Goal: Information Seeking & Learning: Learn about a topic

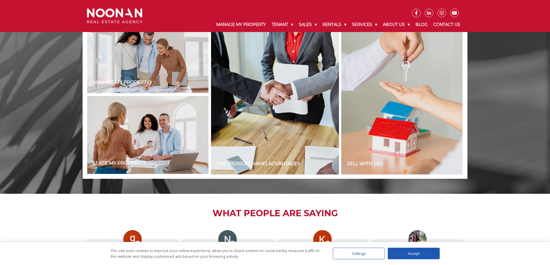
scroll to position [578, 0]
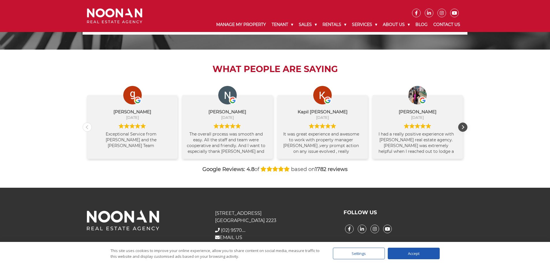
click at [466, 127] on div "Next review" at bounding box center [463, 127] width 9 height 9
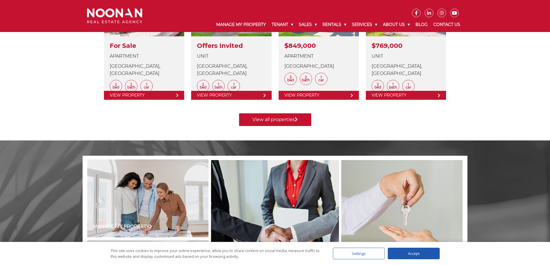
scroll to position [144, 0]
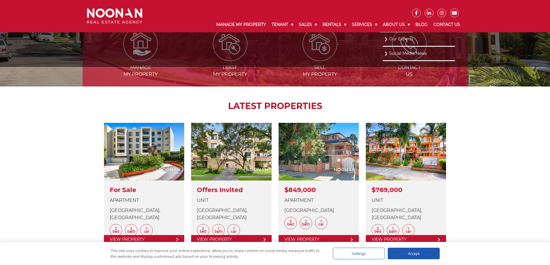
click at [392, 24] on link "About Us" at bounding box center [396, 24] width 33 height 15
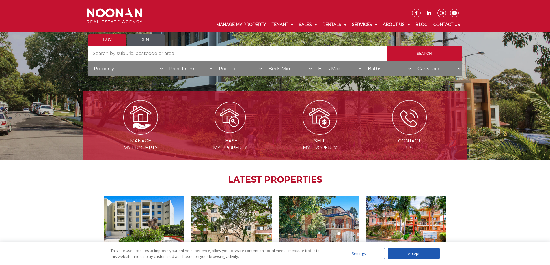
scroll to position [116, 0]
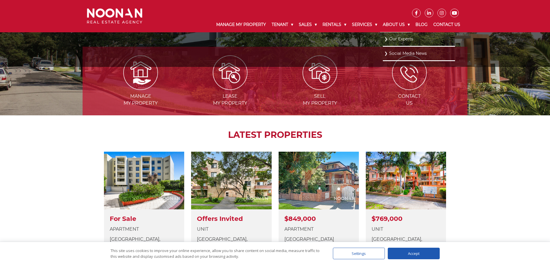
click at [396, 21] on link "About Us" at bounding box center [396, 24] width 33 height 15
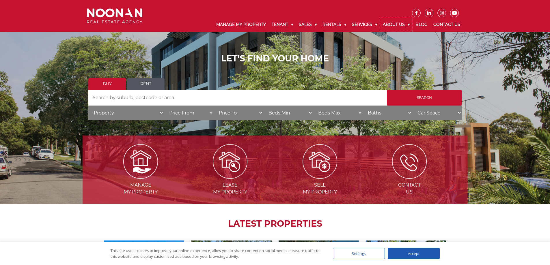
scroll to position [0, 0]
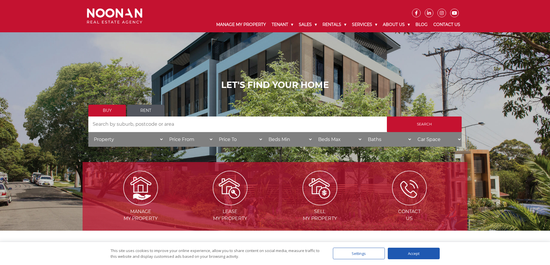
click at [444, 23] on link "Contact Us" at bounding box center [447, 24] width 33 height 15
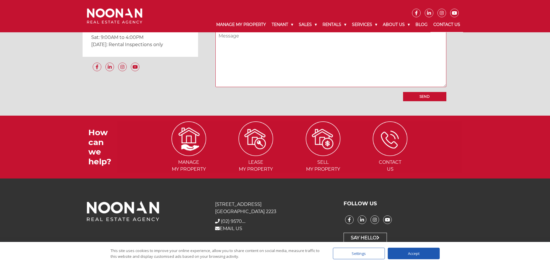
scroll to position [391, 0]
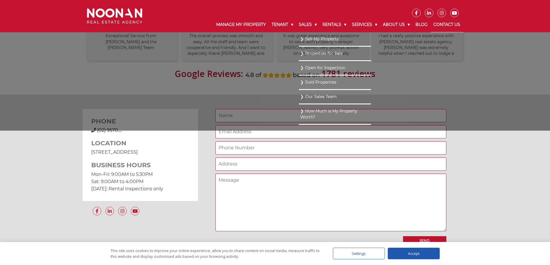
click at [317, 94] on link "Our Sales Team" at bounding box center [334, 97] width 69 height 8
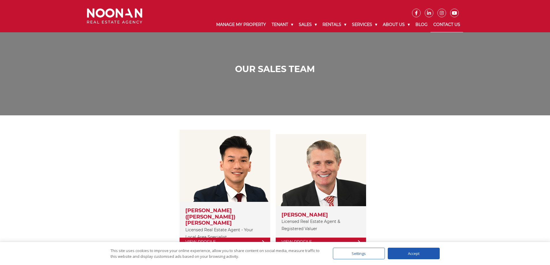
click at [439, 25] on link "Contact Us" at bounding box center [447, 24] width 33 height 15
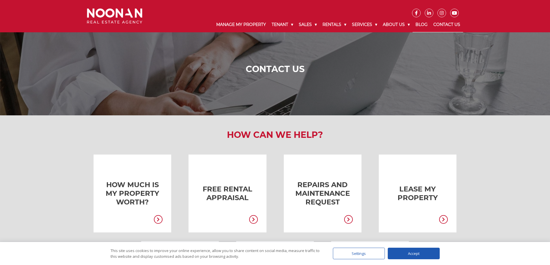
click at [421, 23] on link "Blog" at bounding box center [422, 24] width 18 height 15
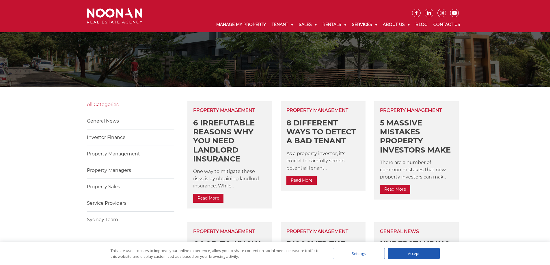
scroll to position [87, 0]
click at [101, 219] on link "Sydney Team" at bounding box center [102, 219] width 31 height 5
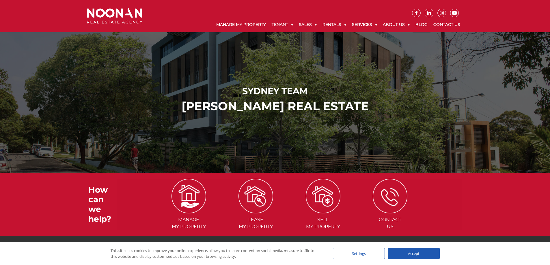
click at [421, 23] on link "Blog" at bounding box center [422, 24] width 18 height 15
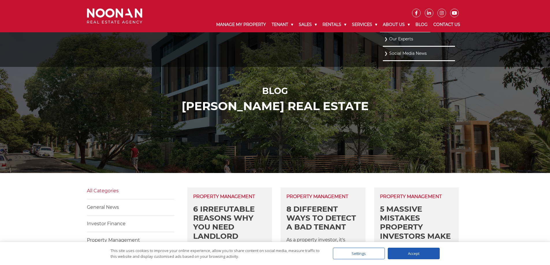
click at [400, 25] on link "About Us" at bounding box center [396, 24] width 33 height 15
click at [400, 40] on link "Our Experts" at bounding box center [418, 39] width 69 height 8
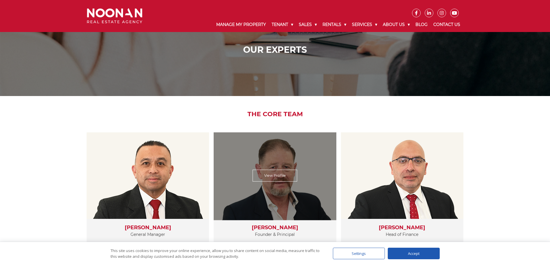
scroll to position [116, 0]
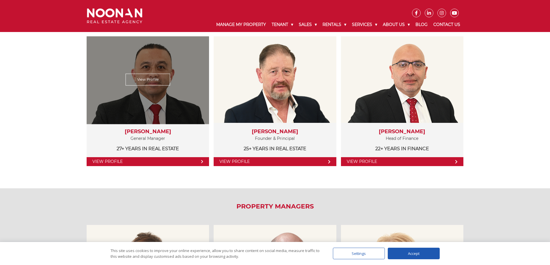
click at [167, 159] on link "View Profile" at bounding box center [148, 161] width 122 height 9
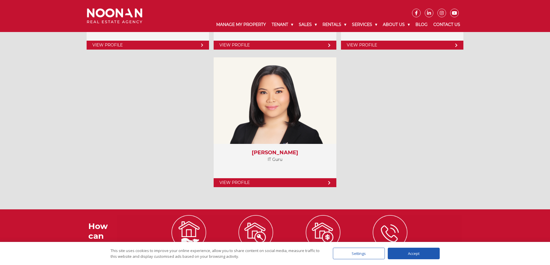
scroll to position [2282, 0]
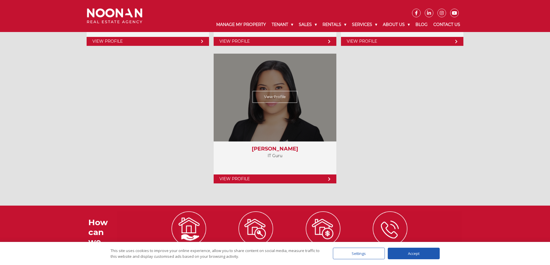
click at [280, 182] on link "View Profile" at bounding box center [275, 179] width 122 height 9
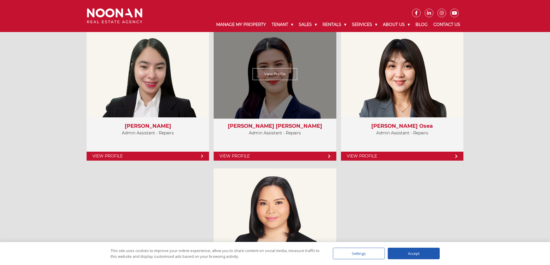
scroll to position [2167, 0]
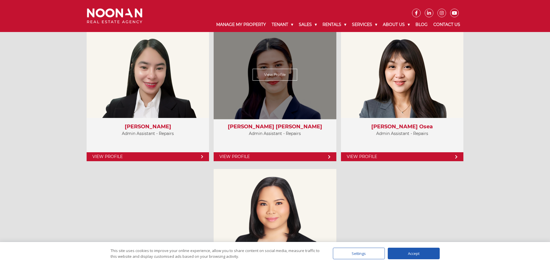
click at [266, 159] on link "View Profile" at bounding box center [275, 157] width 122 height 9
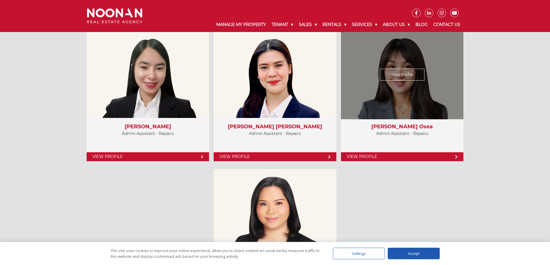
click at [384, 153] on link "View Profile" at bounding box center [402, 157] width 122 height 9
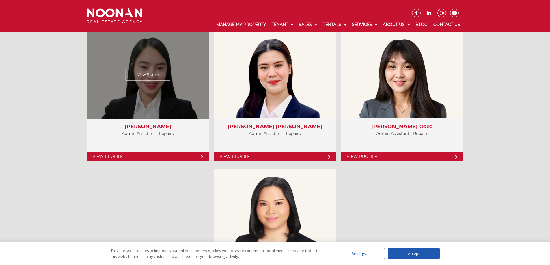
click at [165, 161] on link "View Profile" at bounding box center [148, 157] width 122 height 9
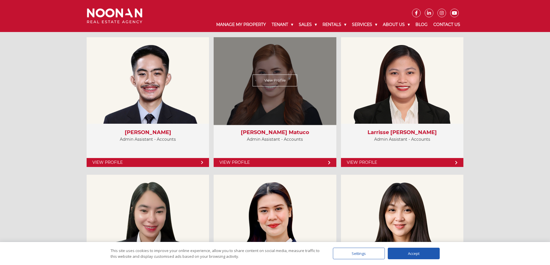
scroll to position [2022, 0]
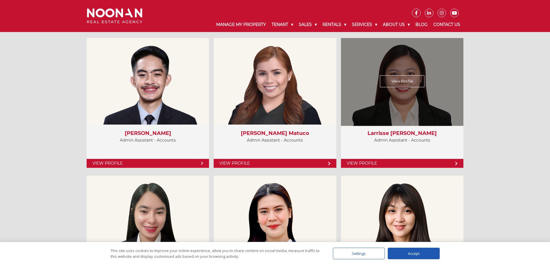
click at [398, 164] on link "View Profile" at bounding box center [402, 163] width 122 height 9
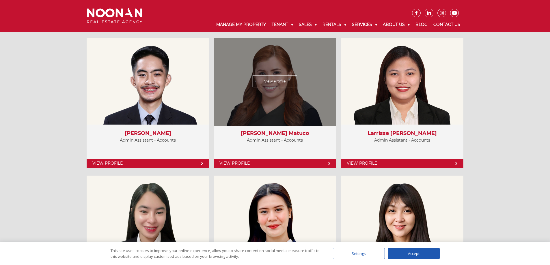
click at [264, 162] on link "View Profile" at bounding box center [275, 163] width 122 height 9
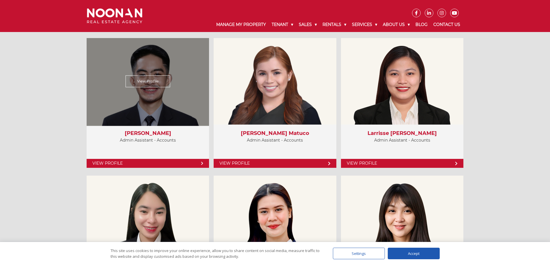
click at [151, 166] on link "View Profile" at bounding box center [148, 163] width 122 height 9
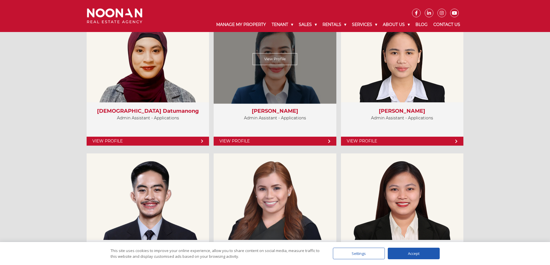
scroll to position [1878, 0]
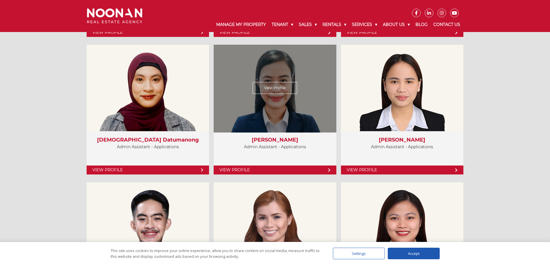
click at [283, 169] on link "View Profile" at bounding box center [275, 170] width 122 height 9
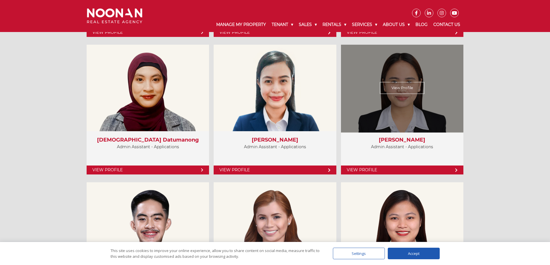
scroll to position [1820, 0]
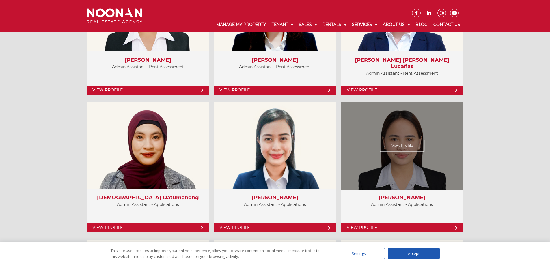
click at [403, 228] on link "View Profile" at bounding box center [402, 228] width 122 height 9
click at [400, 145] on link "View Profile" at bounding box center [402, 146] width 45 height 12
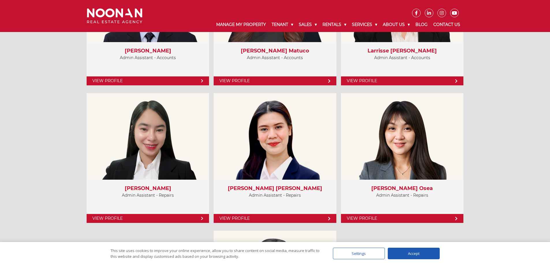
scroll to position [2167, 0]
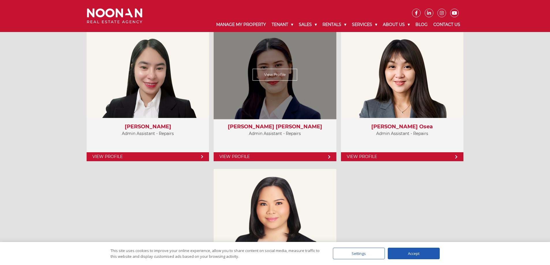
click at [271, 75] on link "View Profile" at bounding box center [275, 75] width 45 height 12
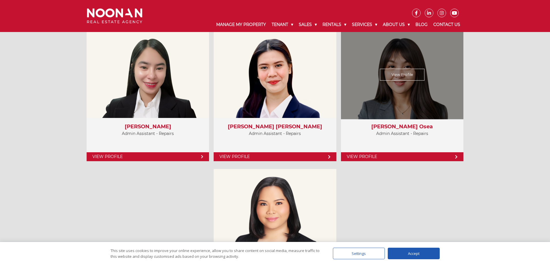
click at [407, 77] on link "View Profile" at bounding box center [402, 75] width 45 height 12
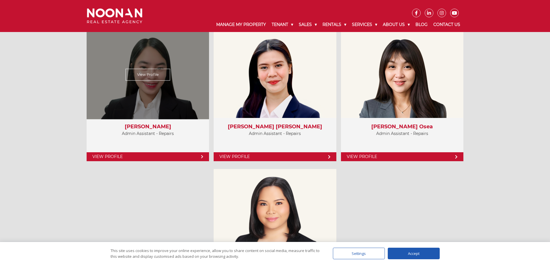
click at [146, 78] on link "View Profile" at bounding box center [148, 75] width 45 height 12
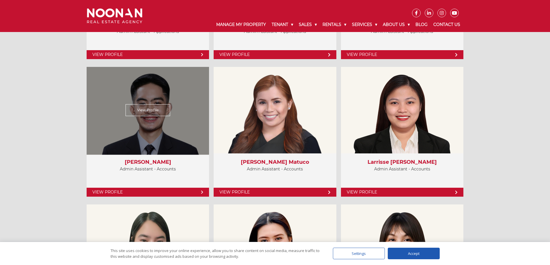
scroll to position [1849, 0]
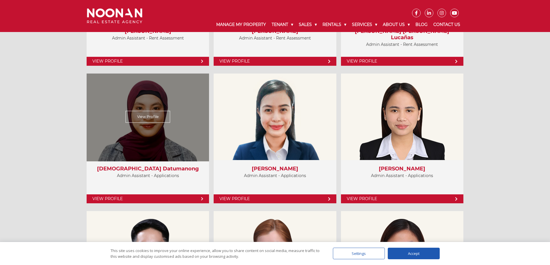
click at [153, 117] on link "View Profile" at bounding box center [148, 117] width 45 height 12
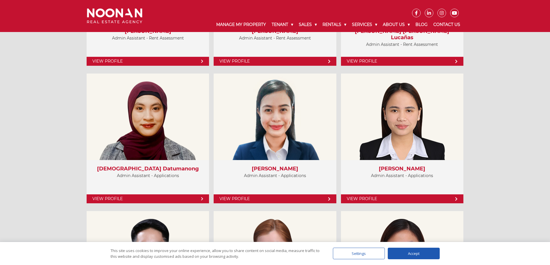
scroll to position [1733, 0]
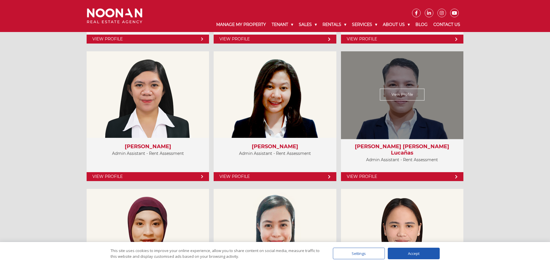
click at [397, 94] on link "View Profile" at bounding box center [402, 95] width 45 height 12
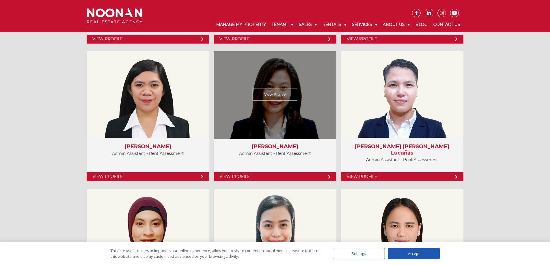
click at [269, 96] on link "View Profile" at bounding box center [275, 95] width 45 height 12
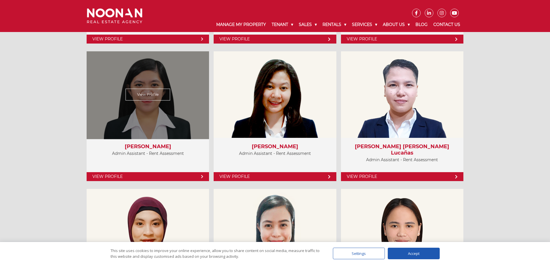
click at [148, 92] on link "View Profile" at bounding box center [148, 95] width 45 height 12
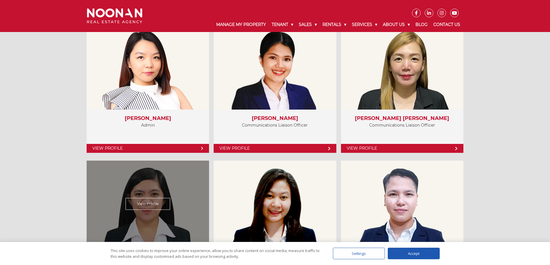
scroll to position [1618, 0]
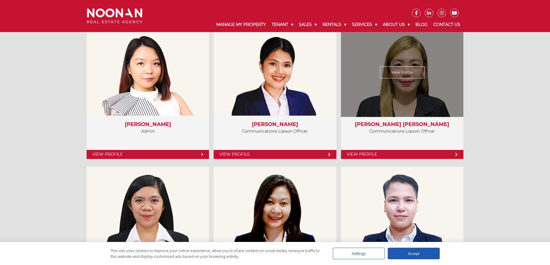
click at [395, 74] on link "View Profile" at bounding box center [402, 73] width 45 height 12
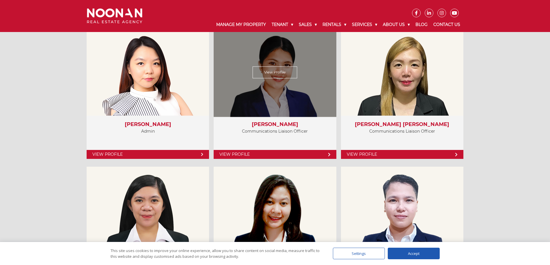
click at [276, 67] on link "View Profile" at bounding box center [275, 73] width 45 height 12
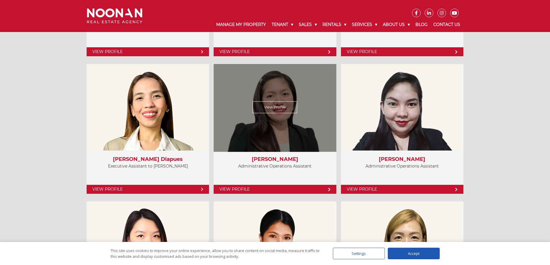
scroll to position [1444, 0]
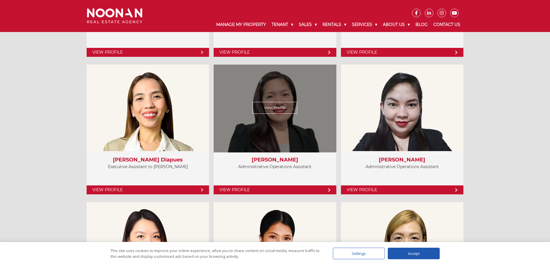
click at [283, 110] on link "View Profile" at bounding box center [275, 108] width 45 height 12
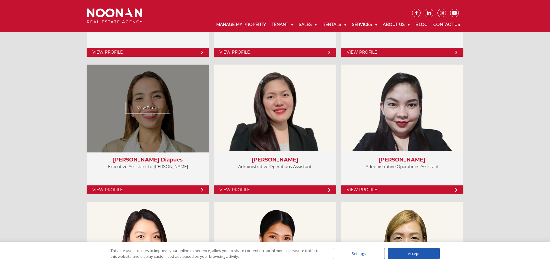
click at [155, 110] on link "View Profile" at bounding box center [148, 108] width 45 height 12
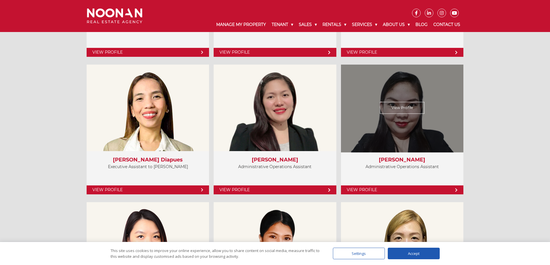
click at [407, 116] on div "View Profile" at bounding box center [402, 108] width 126 height 89
click at [399, 106] on link "View Profile" at bounding box center [402, 108] width 45 height 12
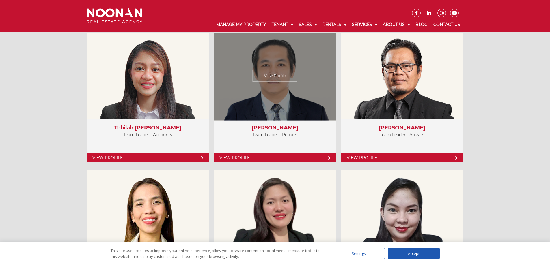
scroll to position [1329, 0]
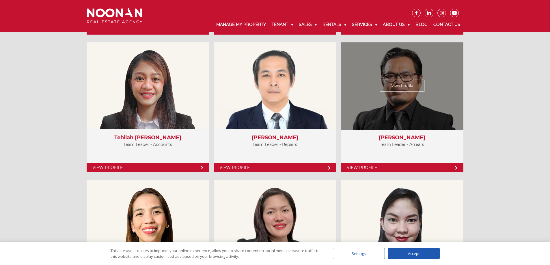
click at [400, 87] on link "View Profile" at bounding box center [402, 86] width 45 height 12
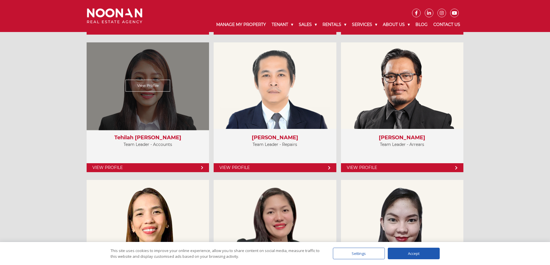
click at [159, 84] on link "View Profile" at bounding box center [148, 86] width 45 height 12
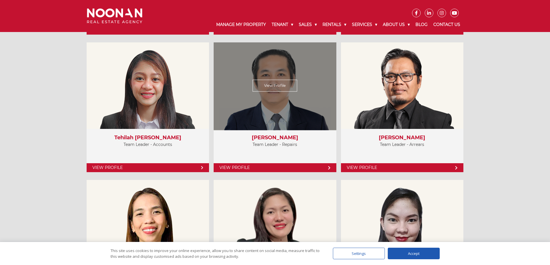
click at [273, 87] on link "View Profile" at bounding box center [275, 86] width 45 height 12
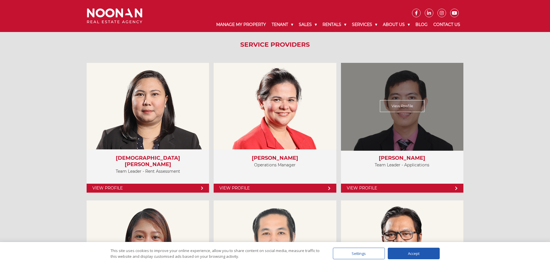
scroll to position [1127, 0]
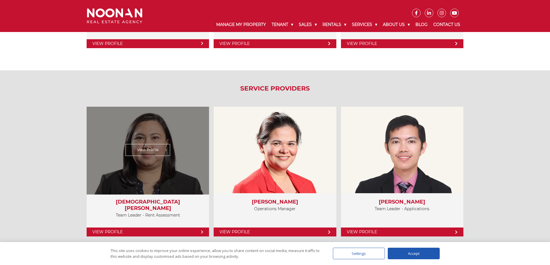
click at [154, 148] on link "View Profile" at bounding box center [148, 150] width 45 height 12
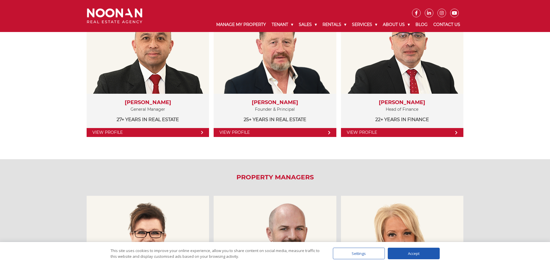
scroll to position [144, 0]
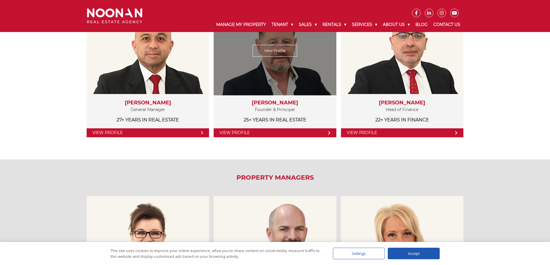
click at [267, 50] on link "View Profile" at bounding box center [275, 51] width 45 height 12
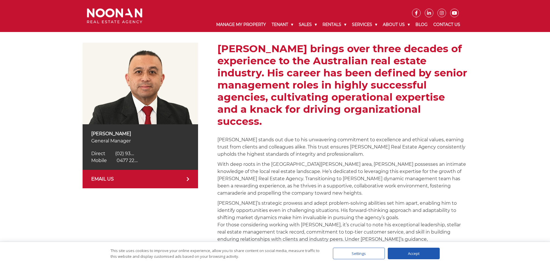
scroll to position [116, 0]
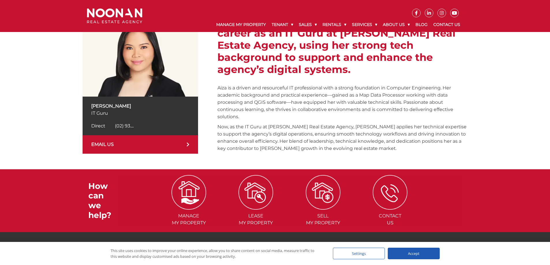
scroll to position [116, 0]
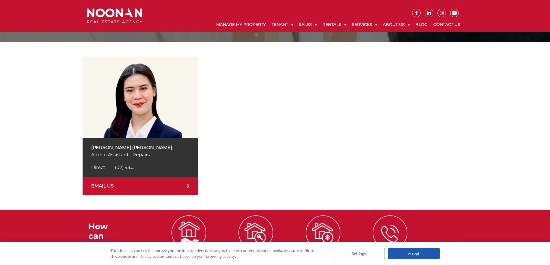
scroll to position [116, 0]
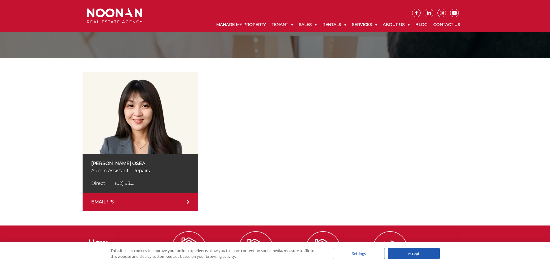
scroll to position [144, 0]
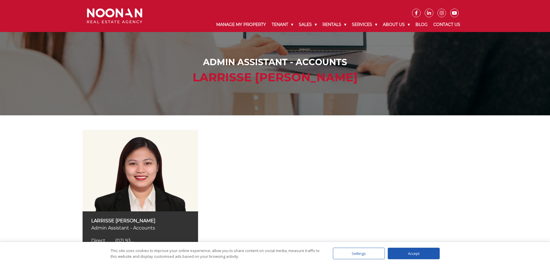
scroll to position [87, 0]
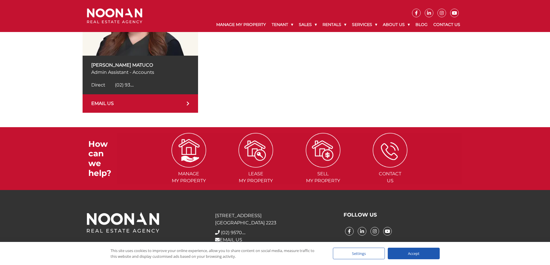
scroll to position [168, 0]
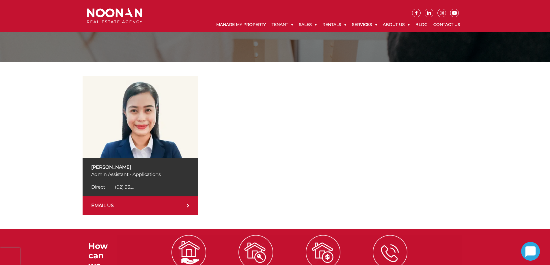
scroll to position [116, 0]
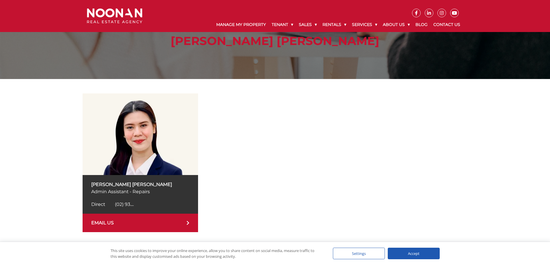
scroll to position [87, 0]
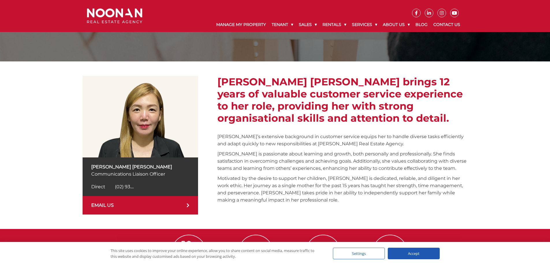
scroll to position [52, 0]
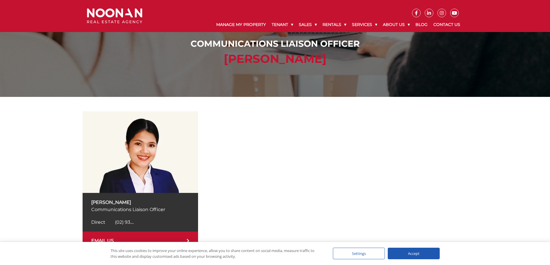
scroll to position [29, 0]
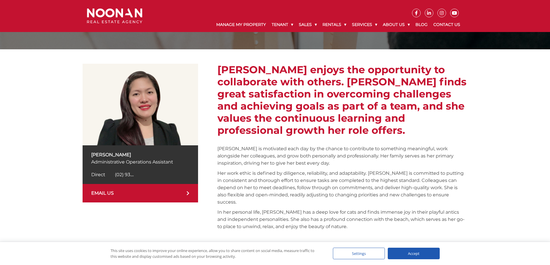
scroll to position [29, 0]
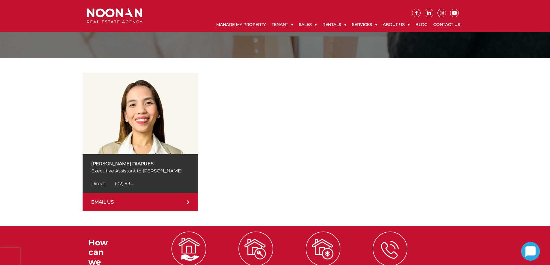
scroll to position [58, 0]
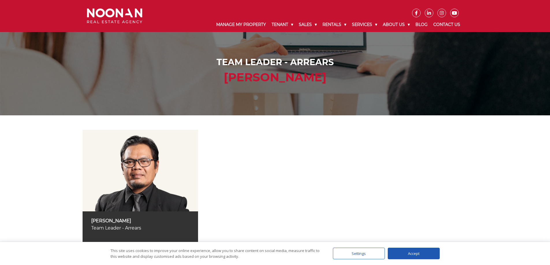
click at [130, 185] on img at bounding box center [141, 171] width 116 height 82
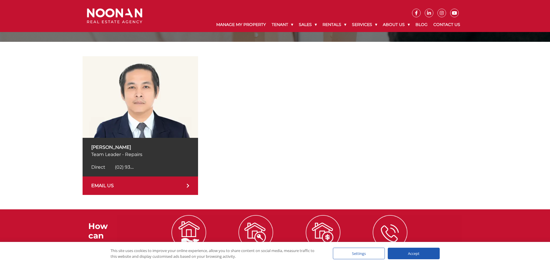
scroll to position [87, 0]
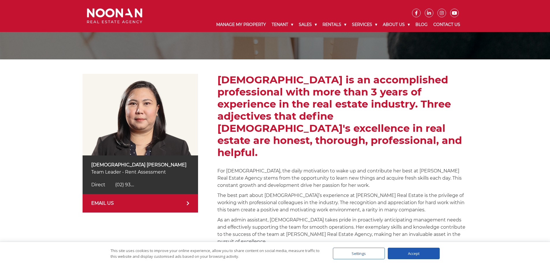
scroll to position [58, 0]
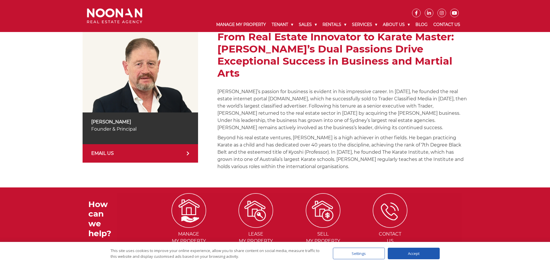
scroll to position [116, 0]
